Goal: Task Accomplishment & Management: Complete application form

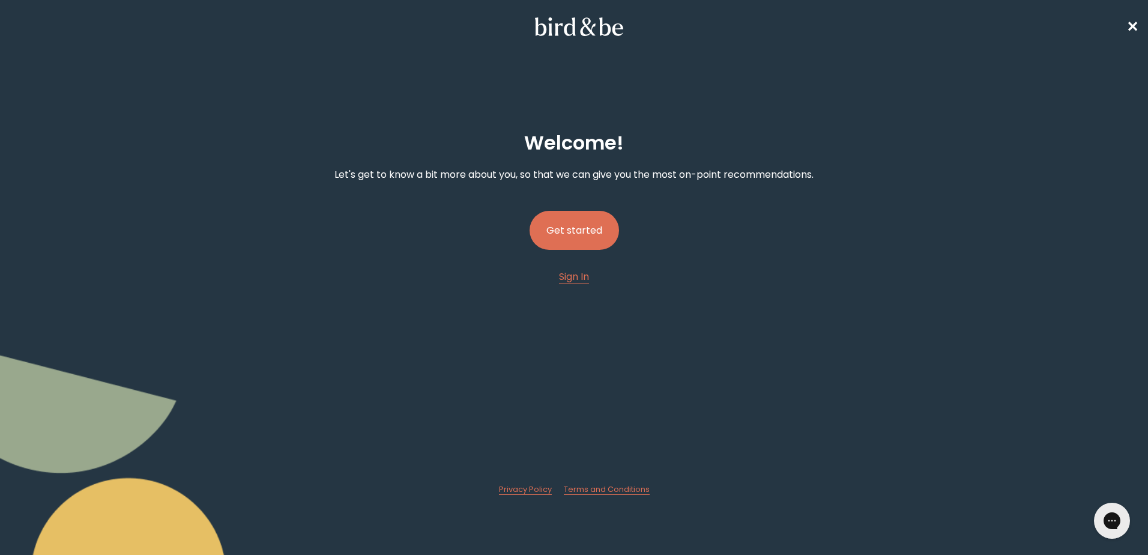
click at [576, 232] on button "Get started" at bounding box center [574, 230] width 89 height 39
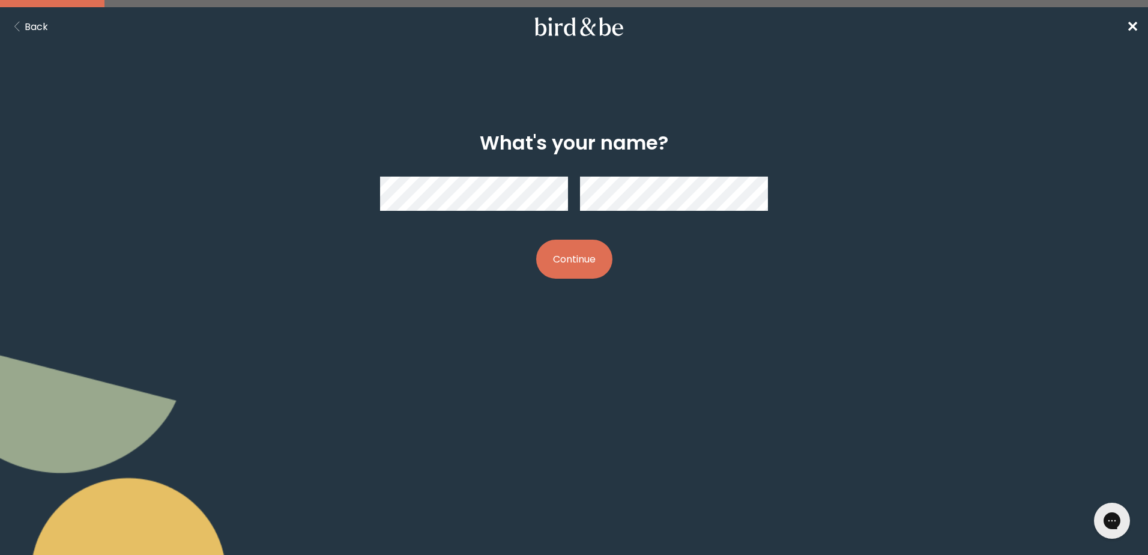
click at [536, 240] on button "Continue" at bounding box center [574, 259] width 76 height 39
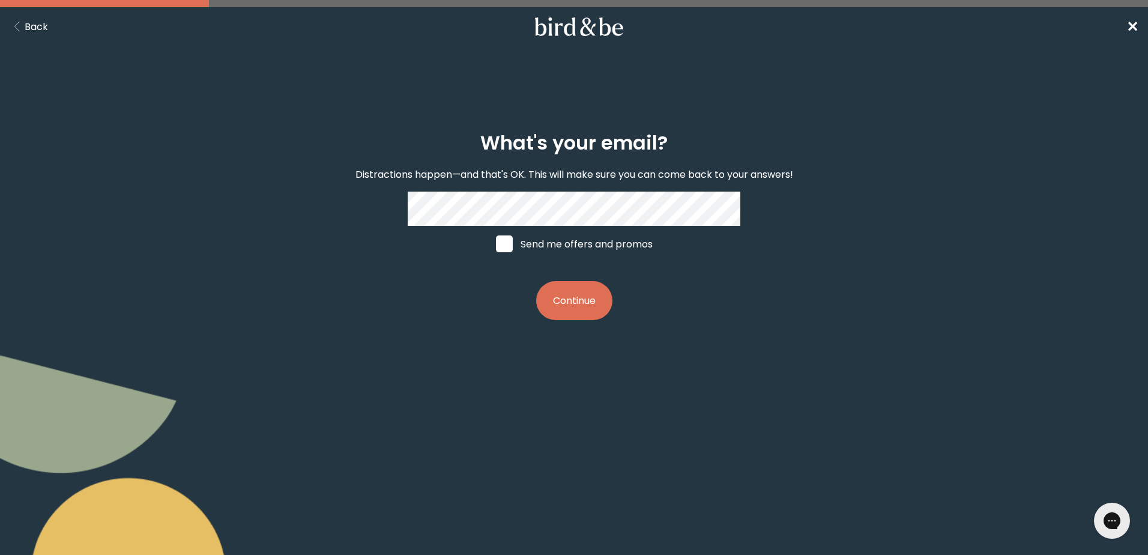
click at [499, 234] on label "Send me offers and promos" at bounding box center [575, 244] width 180 height 36
click at [496, 244] on input "Send me offers and promos" at bounding box center [495, 244] width 1 height 1
click at [502, 240] on img at bounding box center [504, 243] width 17 height 17
click at [496, 244] on input "Send me offers and promos" at bounding box center [495, 244] width 1 height 1
click at [502, 240] on span at bounding box center [504, 243] width 17 height 17
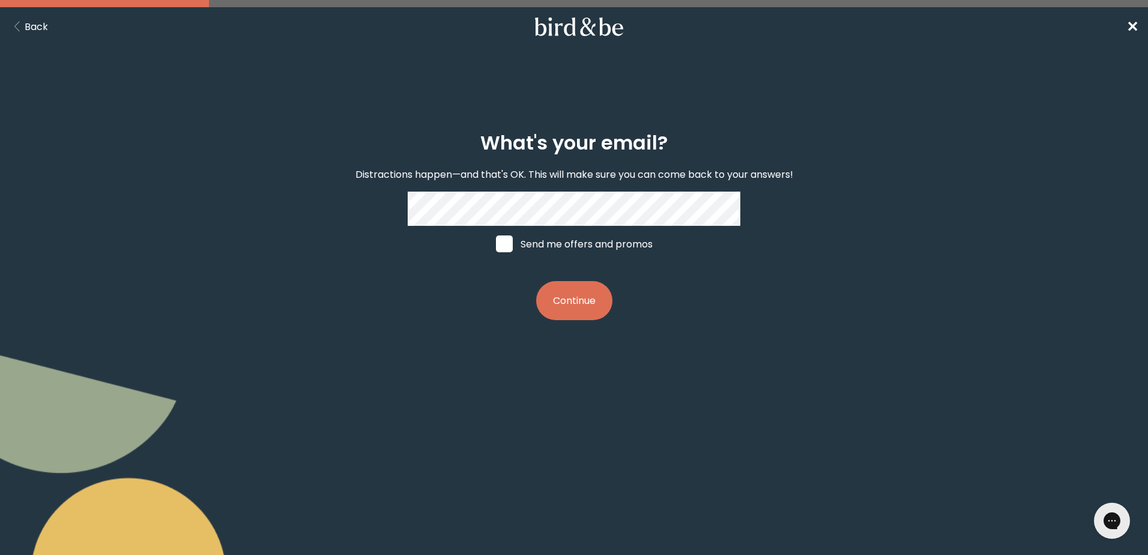
click at [496, 244] on input "Send me offers and promos" at bounding box center [495, 244] width 1 height 1
checkbox input "true"
click at [694, 93] on div "plus-circle minus-circle close-circle Bird & Be Logo Bird & Be Logo arrow-left …" at bounding box center [574, 174] width 1148 height 349
click at [588, 306] on button "Continue" at bounding box center [574, 300] width 76 height 39
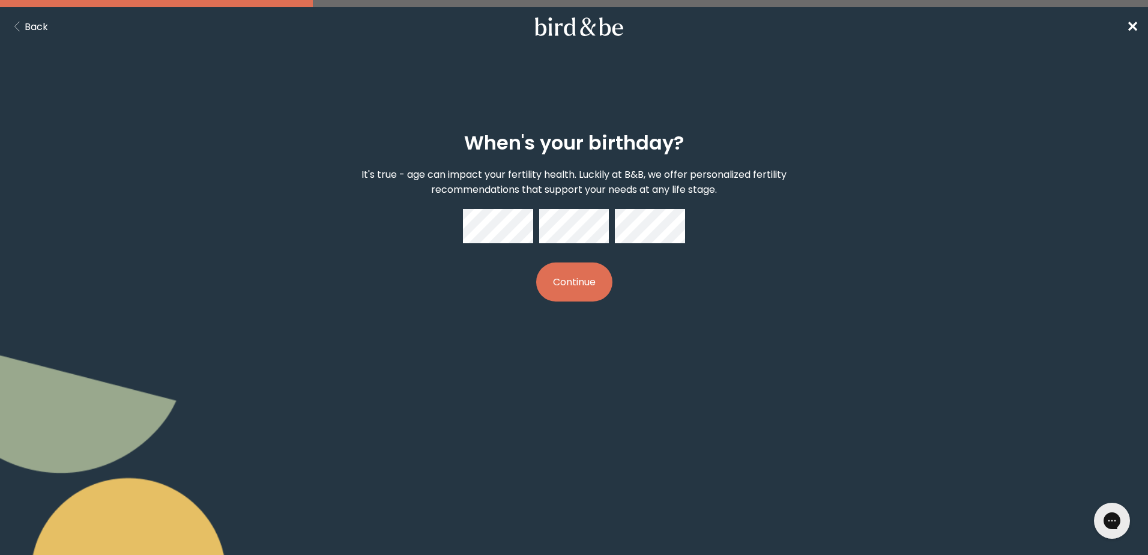
click at [564, 285] on button "Continue" at bounding box center [574, 281] width 76 height 39
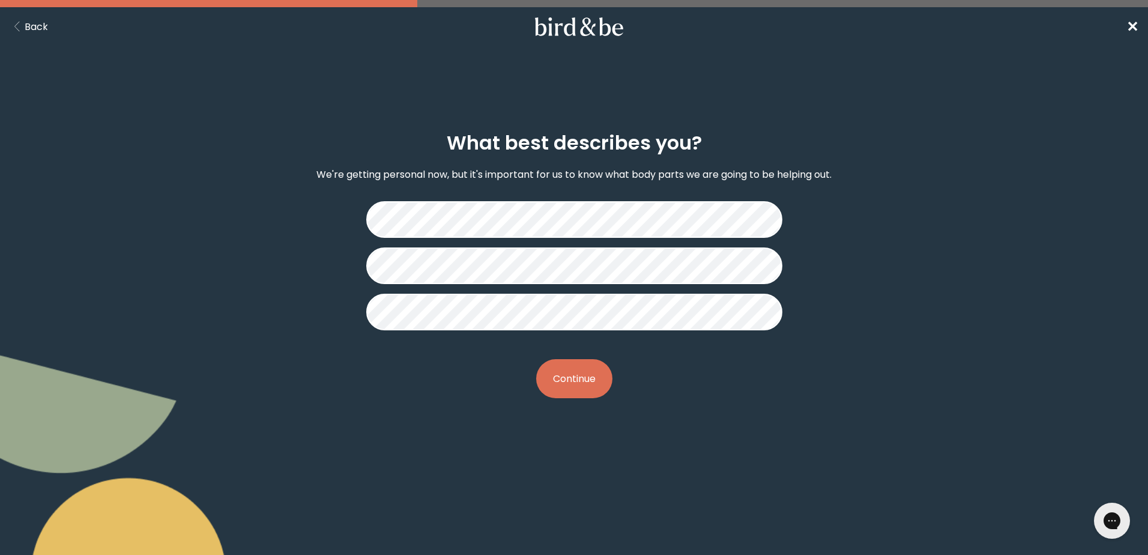
click at [584, 388] on button "Continue" at bounding box center [574, 378] width 76 height 39
click at [587, 385] on button "Continue" at bounding box center [574, 378] width 76 height 39
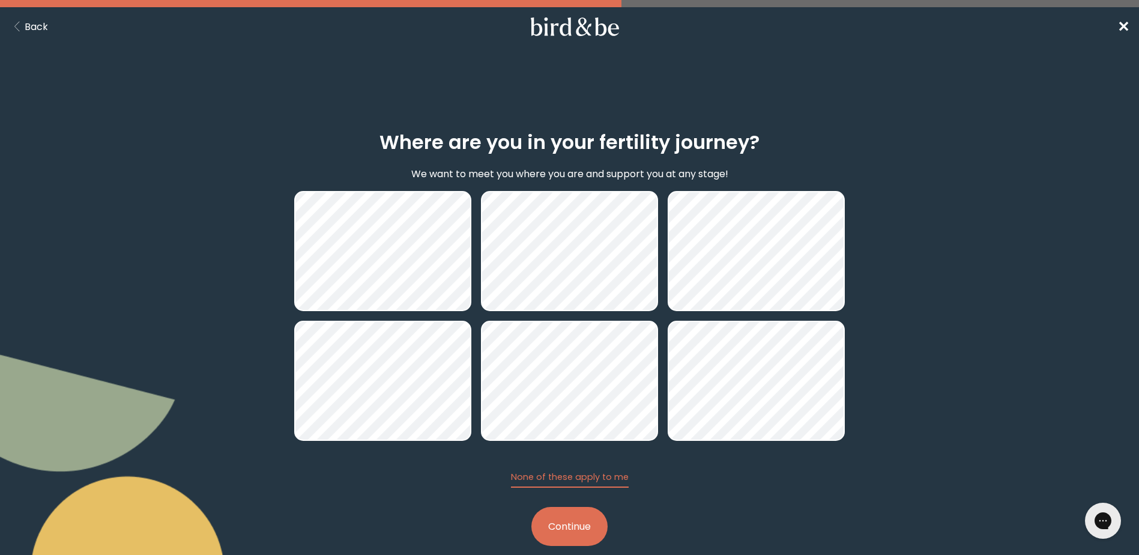
scroll to position [20, 0]
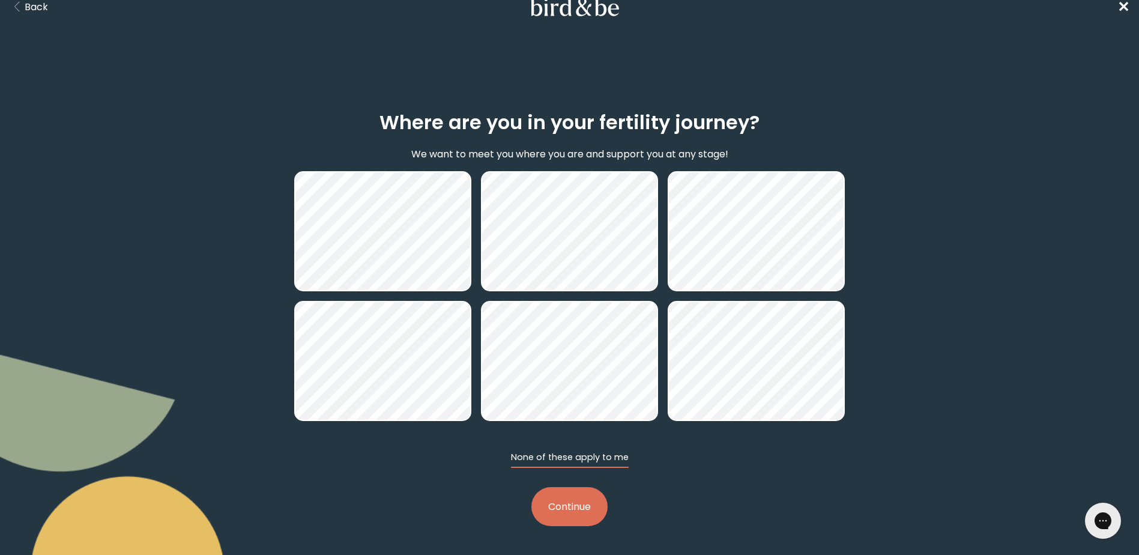
click at [574, 455] on button "None of these apply to me" at bounding box center [570, 459] width 118 height 17
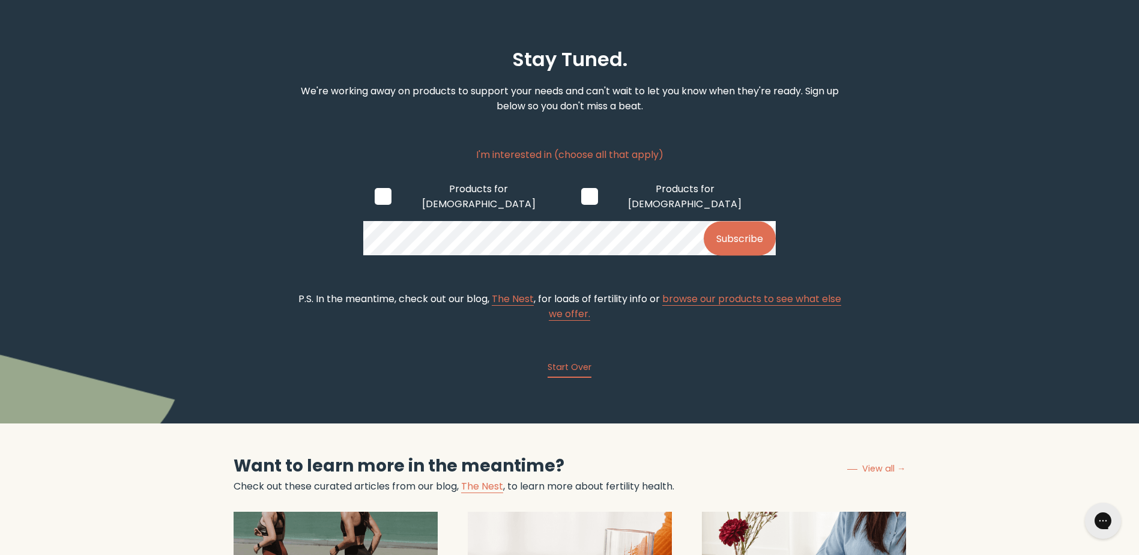
scroll to position [83, 0]
click at [581, 189] on span at bounding box center [589, 195] width 17 height 17
click at [581, 196] on input "Products for [DEMOGRAPHIC_DATA]" at bounding box center [581, 196] width 1 height 1
checkbox input "true"
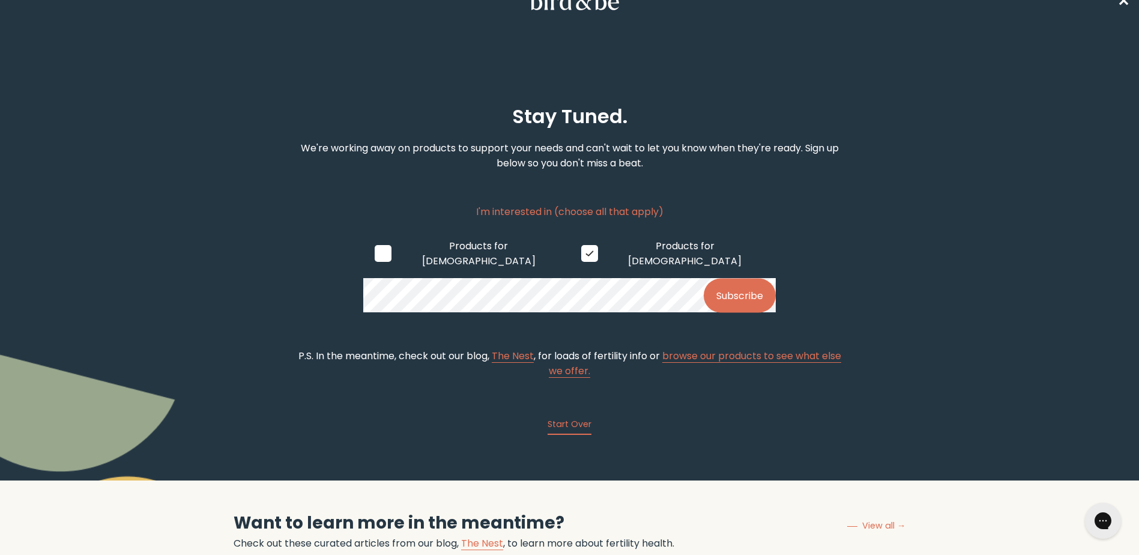
scroll to position [0, 0]
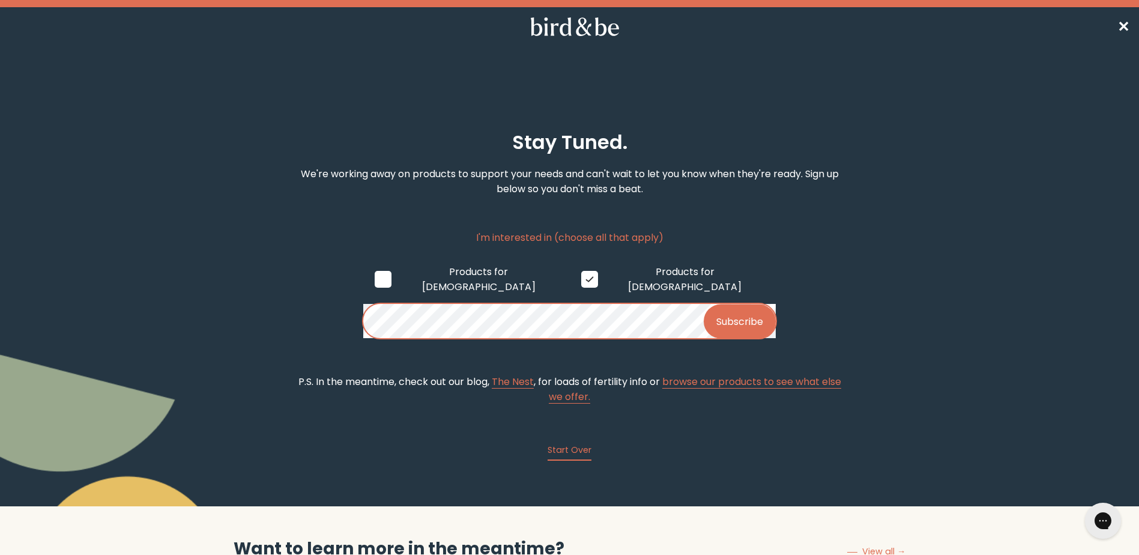
click at [740, 313] on button "Subscribe" at bounding box center [740, 321] width 72 height 34
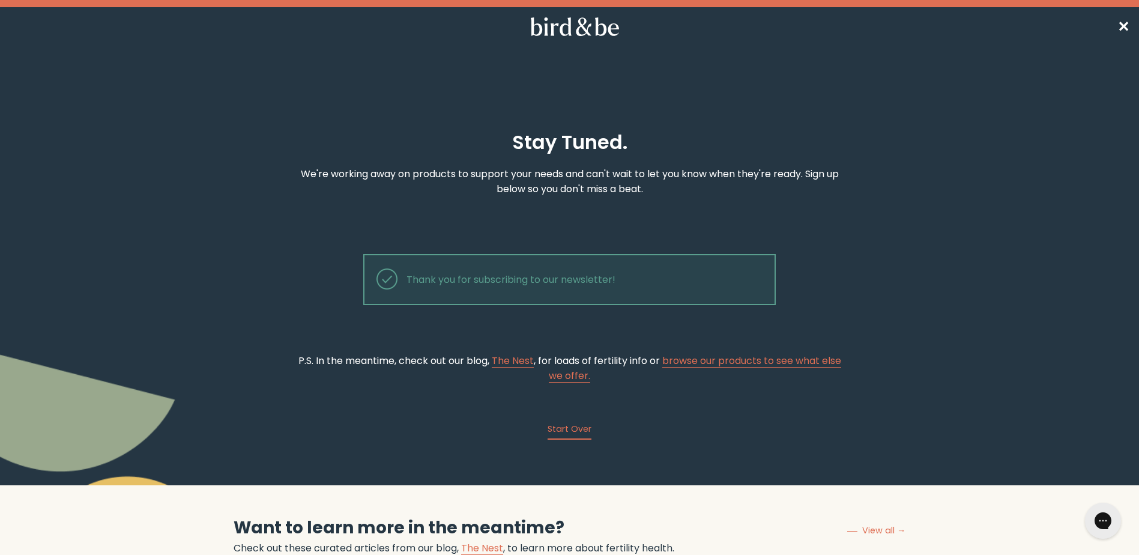
click at [583, 17] on icon at bounding box center [575, 26] width 94 height 19
